Goal: Download file/media

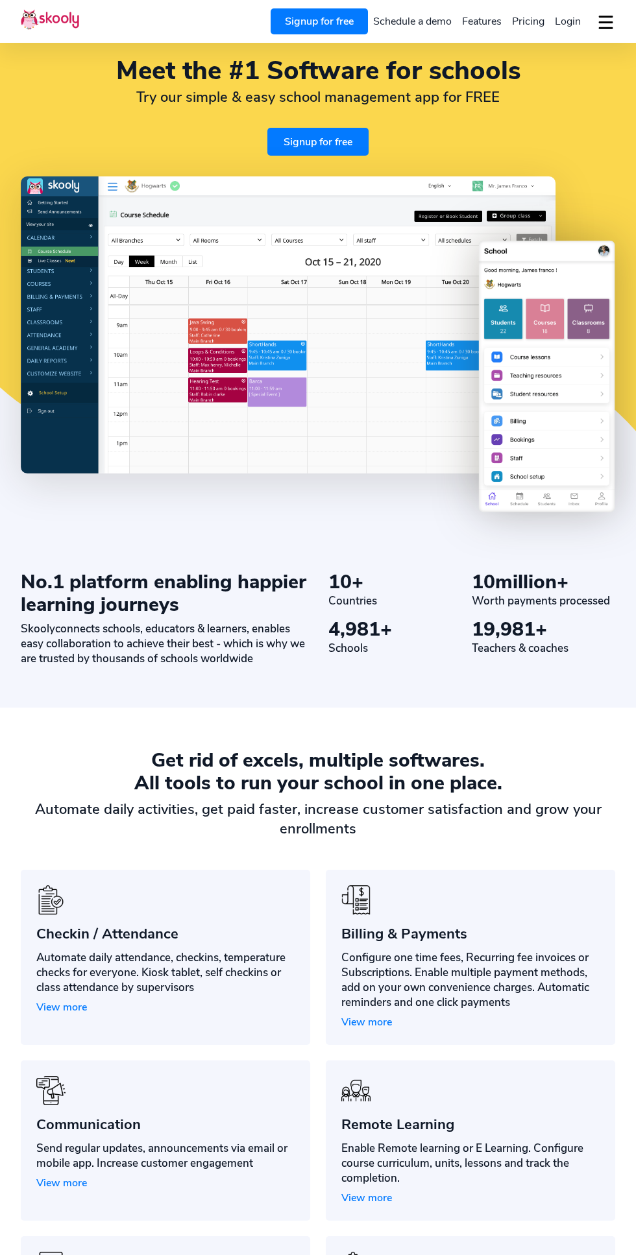
select select "en"
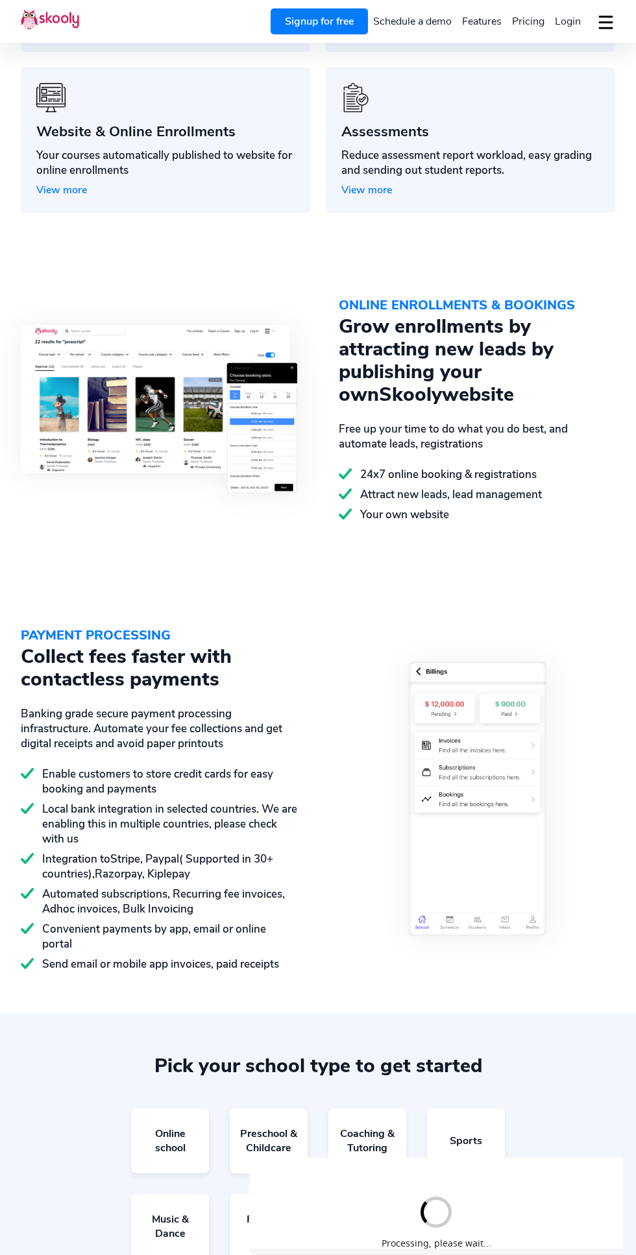
scroll to position [1158, 0]
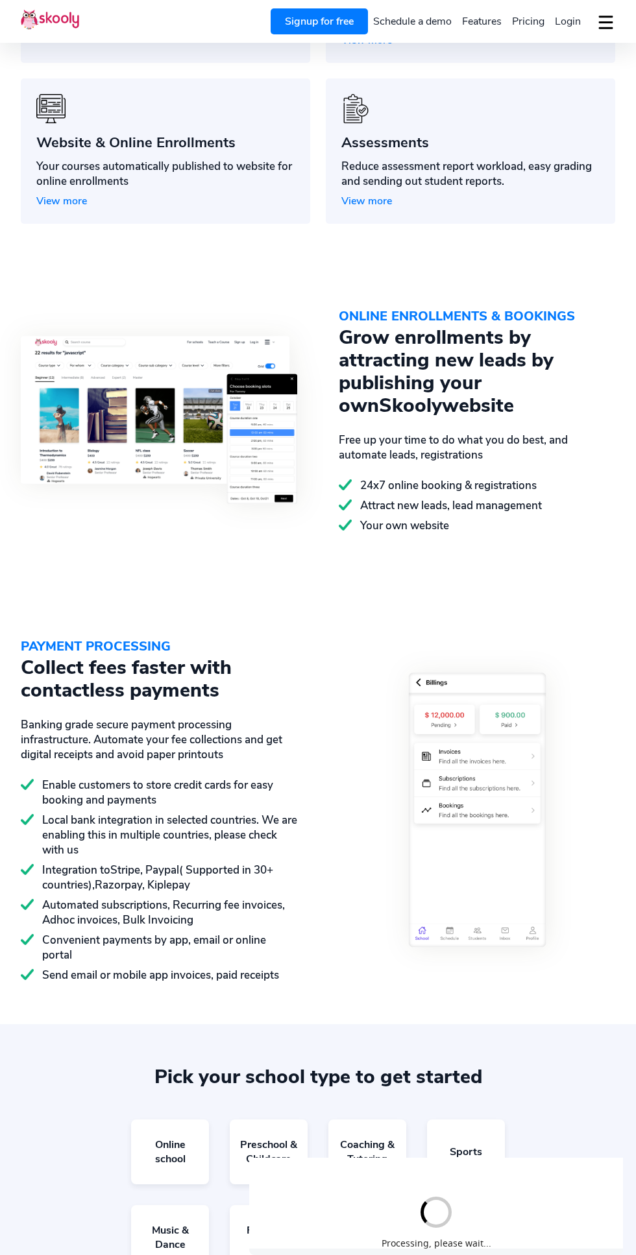
click at [599, 18] on button "dropdown menu" at bounding box center [605, 23] width 19 height 30
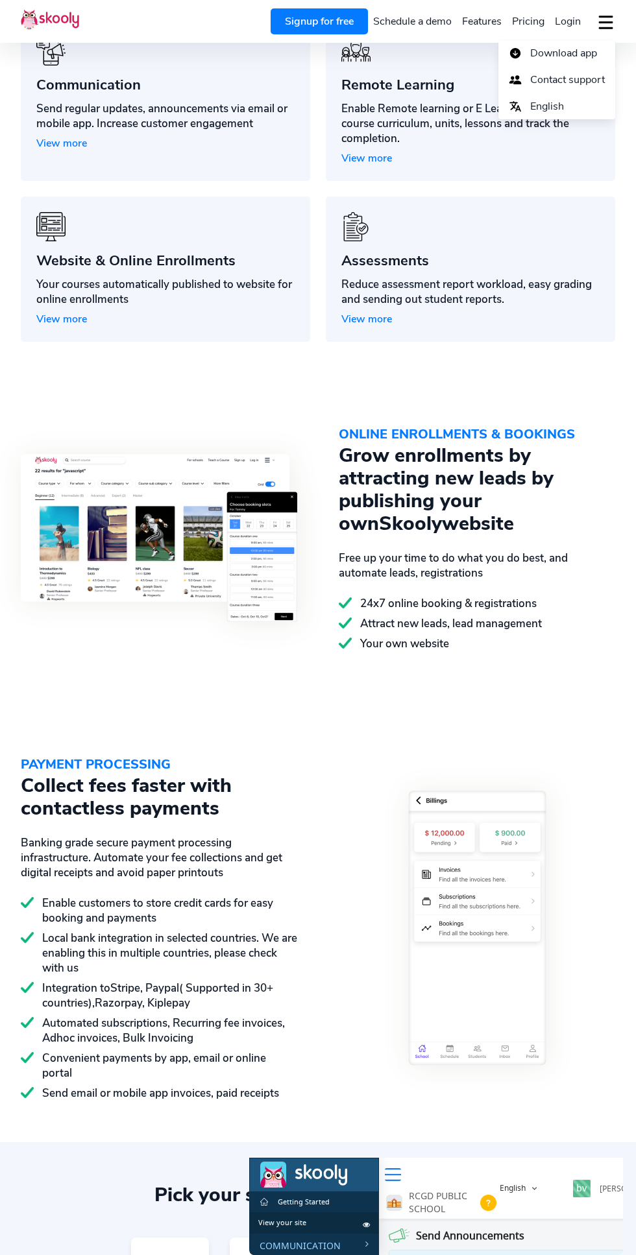
scroll to position [1039, 0]
click at [583, 47] on span "Download app" at bounding box center [563, 53] width 67 height 19
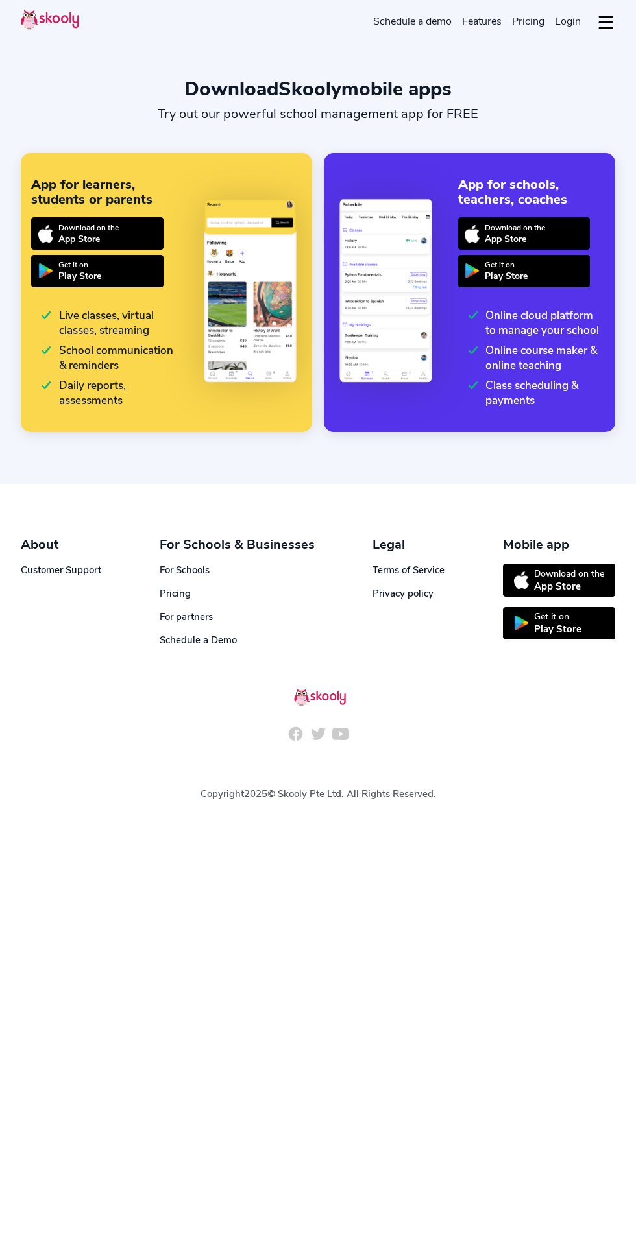
select select "en"
click at [542, 623] on div "Play Store" at bounding box center [557, 629] width 47 height 13
